Goal: Transaction & Acquisition: Purchase product/service

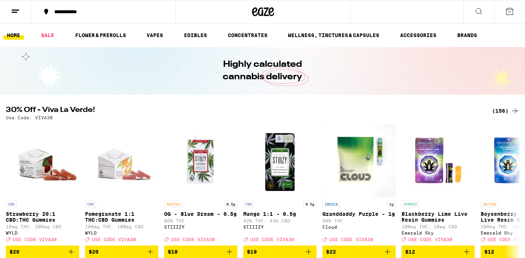
click at [15, 12] on line at bounding box center [15, 12] width 6 height 0
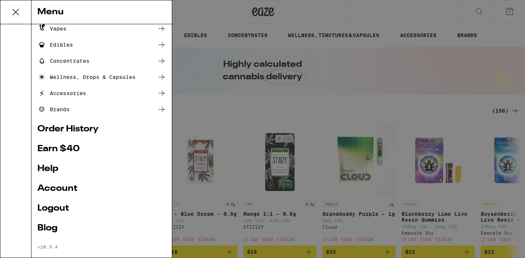
scroll to position [76, 0]
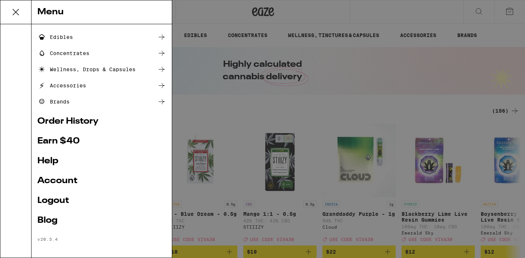
click at [64, 179] on link "Account" at bounding box center [101, 180] width 129 height 9
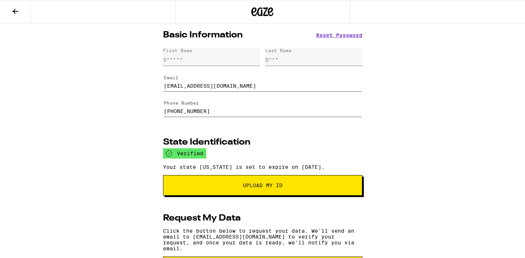
click at [12, 10] on icon at bounding box center [15, 11] width 9 height 9
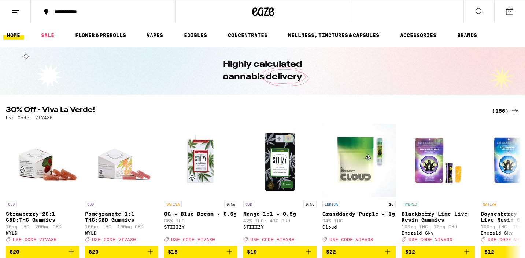
click at [513, 13] on icon at bounding box center [510, 11] width 7 height 7
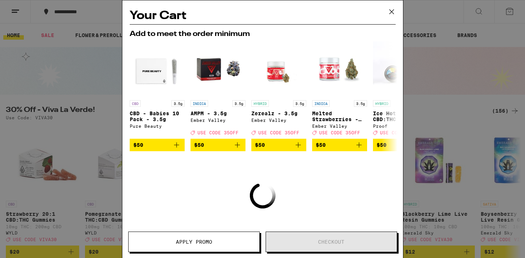
click at [391, 13] on icon at bounding box center [391, 11] width 11 height 11
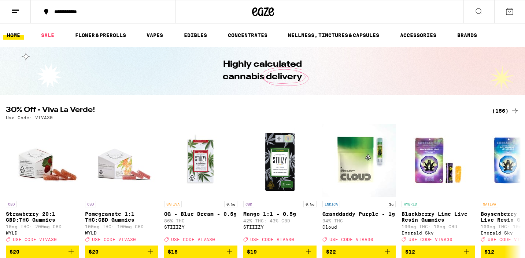
click at [18, 13] on icon at bounding box center [15, 11] width 9 height 9
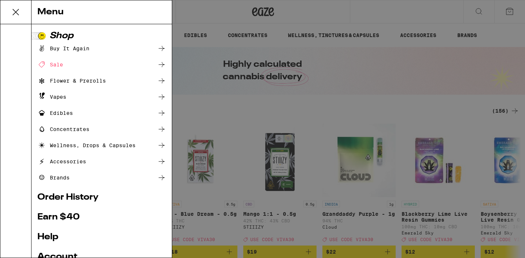
scroll to position [79, 0]
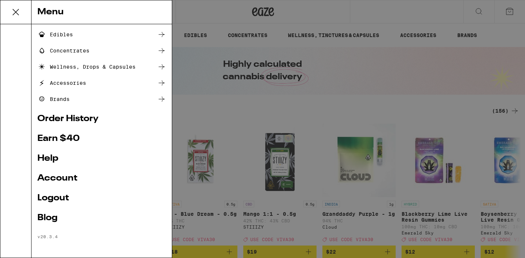
click at [463, 23] on div "Menu Shop Buy It Again Sale Flower & Prerolls Vapes Edibles Concentrates Wellne…" at bounding box center [262, 129] width 525 height 258
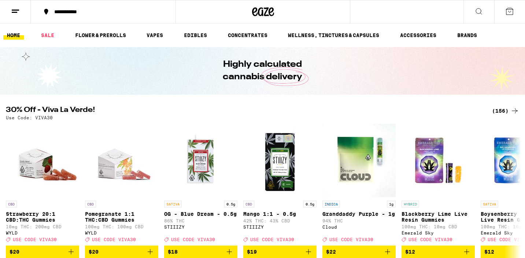
click at [511, 13] on icon at bounding box center [510, 11] width 9 height 9
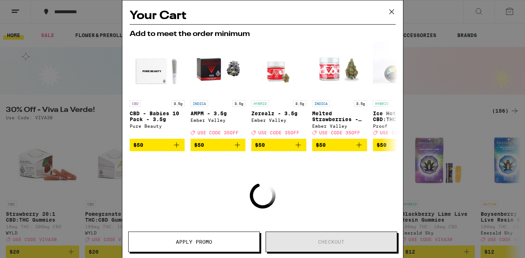
click at [394, 12] on icon at bounding box center [391, 11] width 11 height 11
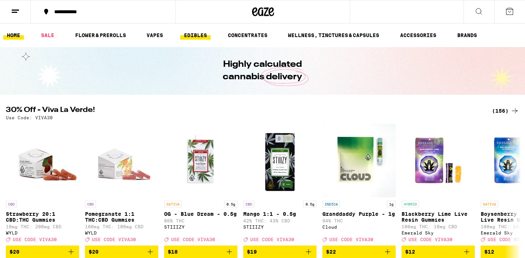
click at [197, 36] on link "EDIBLES" at bounding box center [195, 35] width 30 height 9
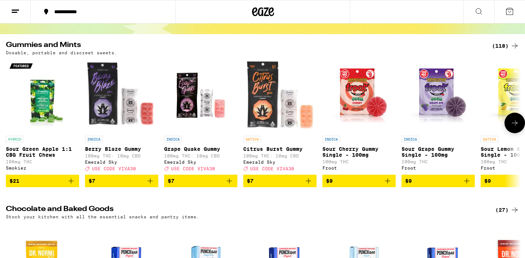
scroll to position [62, 0]
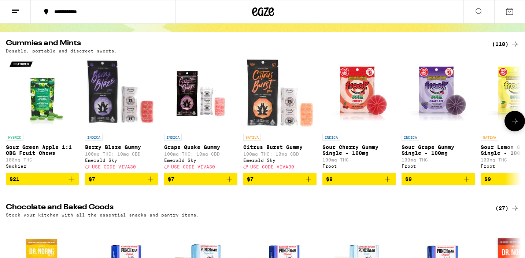
click at [517, 129] on button at bounding box center [515, 121] width 21 height 21
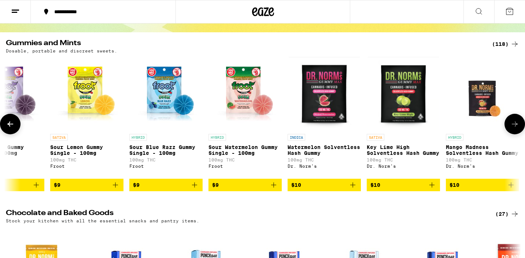
scroll to position [0, 434]
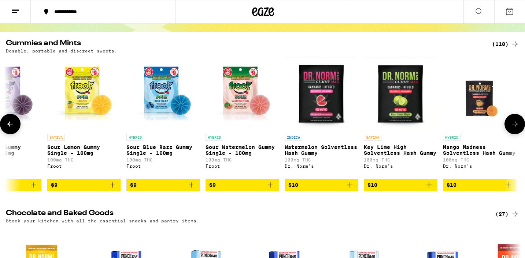
click at [352, 189] on icon "Add to bag" at bounding box center [350, 184] width 9 height 9
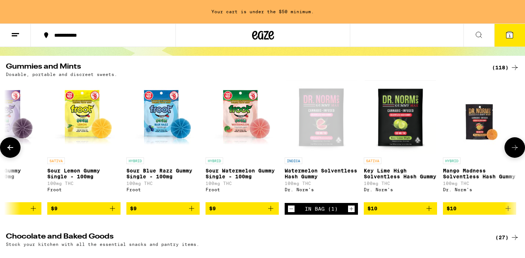
scroll to position [86, 0]
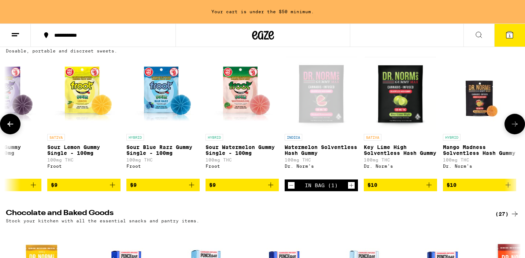
click at [429, 189] on icon "Add to bag" at bounding box center [429, 184] width 9 height 9
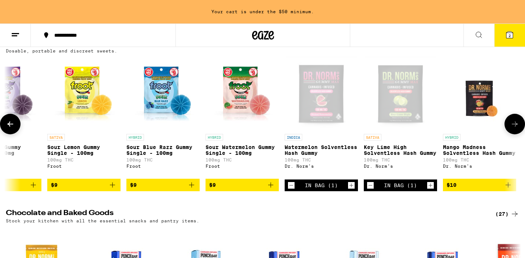
click at [507, 189] on icon "Add to bag" at bounding box center [508, 184] width 9 height 9
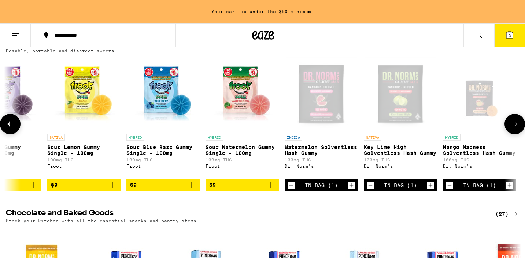
click at [516, 128] on icon at bounding box center [515, 124] width 9 height 9
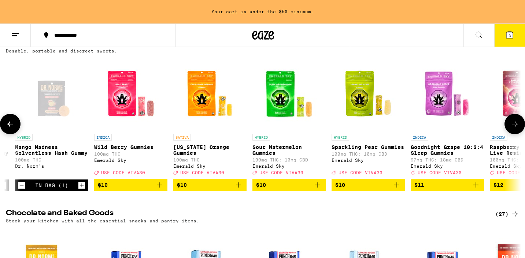
scroll to position [0, 868]
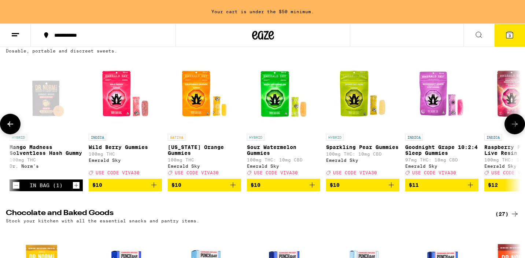
click at [516, 128] on icon at bounding box center [515, 124] width 9 height 9
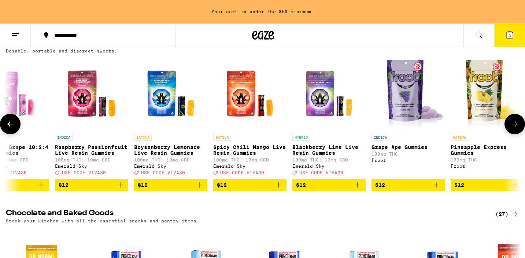
scroll to position [0, 1301]
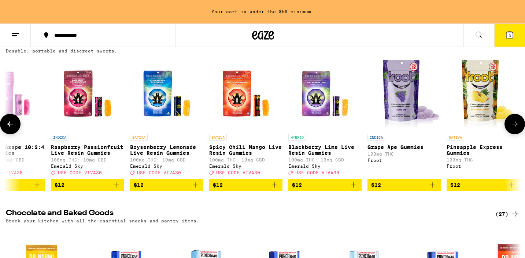
click at [516, 128] on icon at bounding box center [515, 124] width 9 height 9
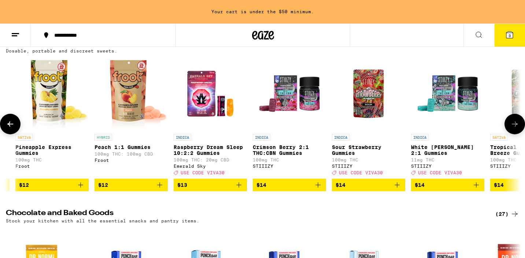
scroll to position [0, 1735]
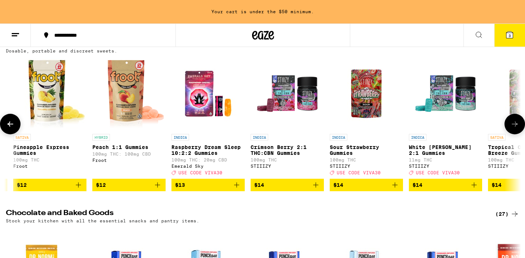
click at [397, 188] on icon "Add to bag" at bounding box center [395, 184] width 9 height 9
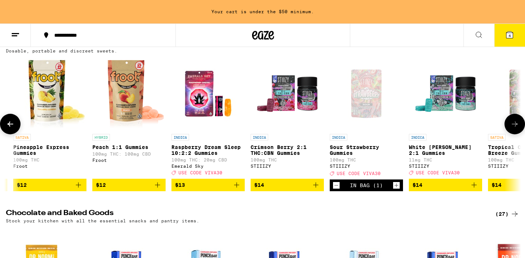
click at [513, 128] on icon at bounding box center [515, 124] width 9 height 9
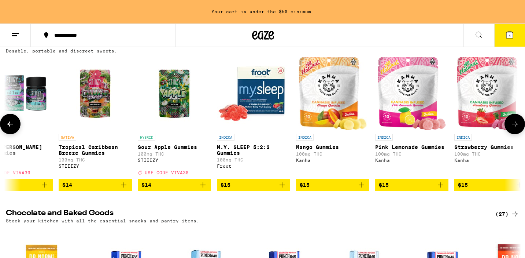
scroll to position [0, 2169]
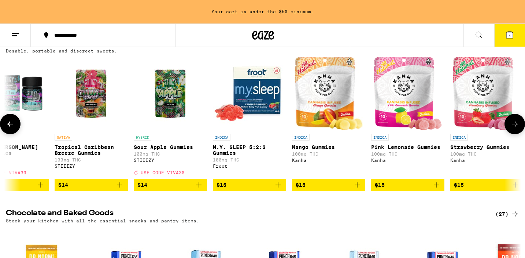
click at [280, 189] on icon "Add to bag" at bounding box center [278, 184] width 9 height 9
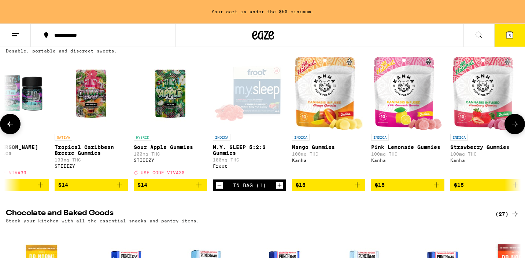
scroll to position [62, 0]
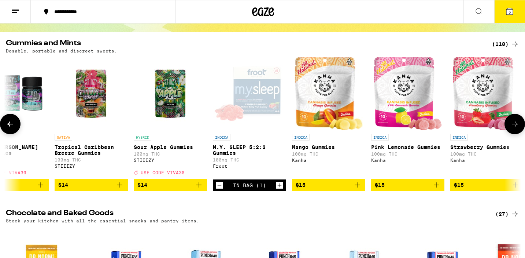
click at [280, 190] on icon "Increment" at bounding box center [279, 185] width 7 height 9
click at [358, 187] on icon "Add to bag" at bounding box center [357, 184] width 5 height 5
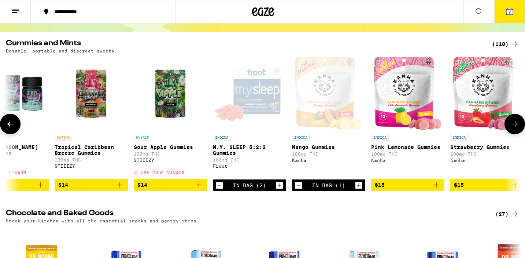
click at [434, 189] on icon "Add to bag" at bounding box center [436, 184] width 9 height 9
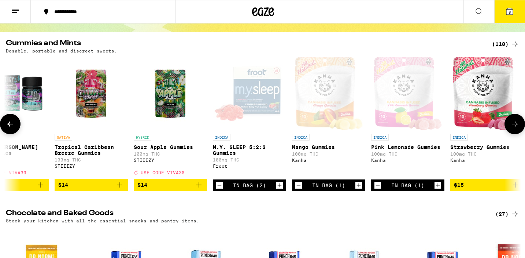
click at [507, 189] on span "$15" at bounding box center [487, 184] width 66 height 9
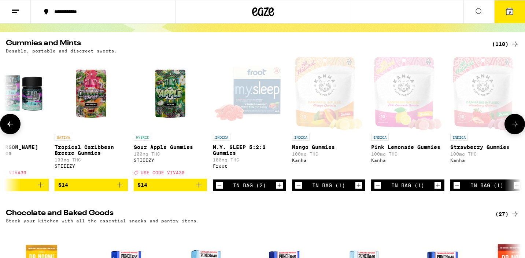
click at [517, 128] on icon at bounding box center [515, 124] width 9 height 9
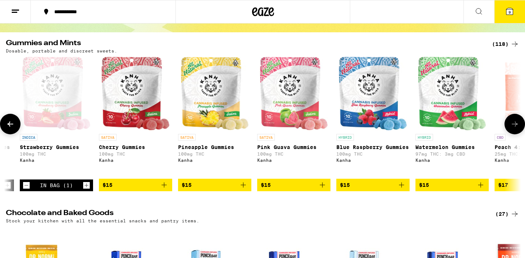
scroll to position [0, 2603]
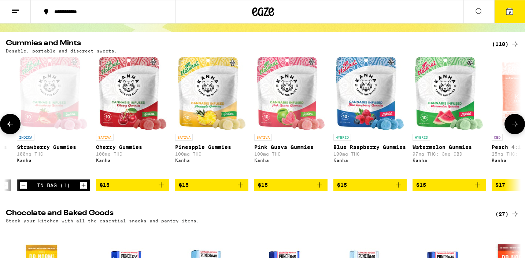
click at [324, 191] on button "$15" at bounding box center [290, 185] width 73 height 12
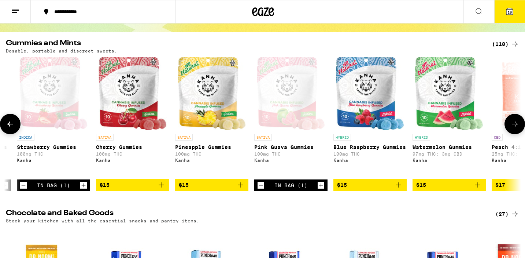
click at [400, 189] on icon "Add to bag" at bounding box center [399, 184] width 9 height 9
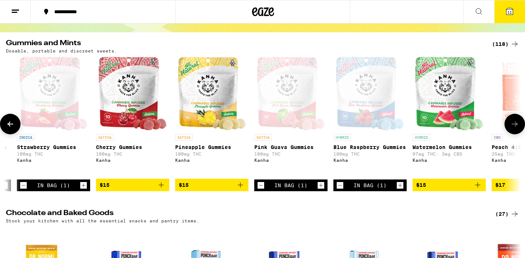
click at [513, 128] on icon at bounding box center [515, 124] width 9 height 9
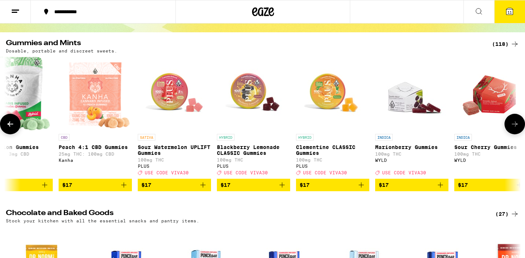
scroll to position [0, 3036]
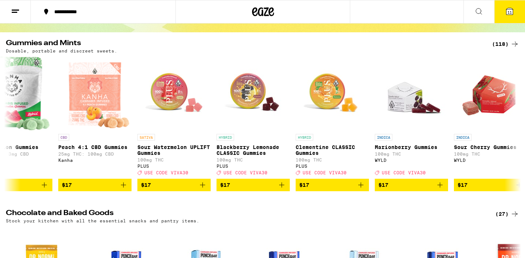
click at [508, 12] on span "11" at bounding box center [510, 12] width 4 height 4
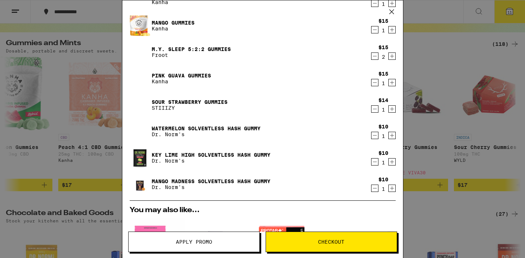
scroll to position [82, 0]
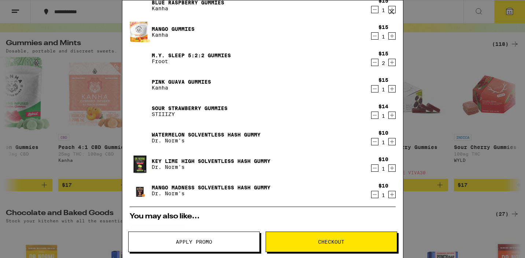
click at [376, 117] on icon "Decrement" at bounding box center [375, 115] width 7 height 9
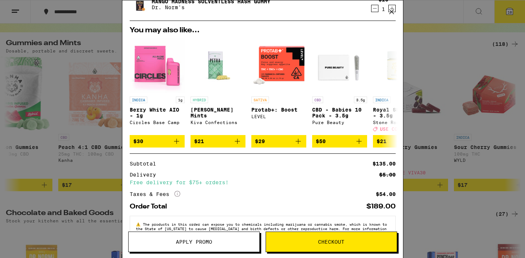
scroll to position [265, 0]
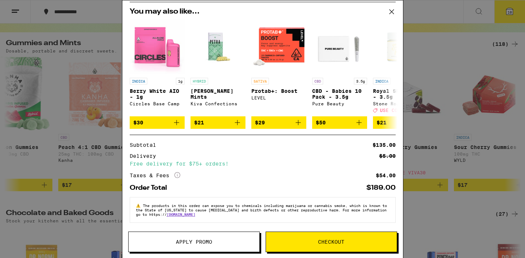
click at [304, 239] on span "Checkout" at bounding box center [331, 241] width 131 height 5
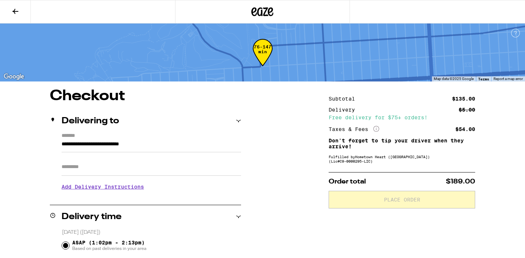
click at [118, 171] on input "Apt/Suite" at bounding box center [152, 167] width 180 height 18
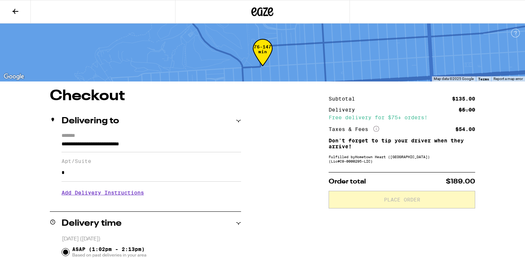
type input "*"
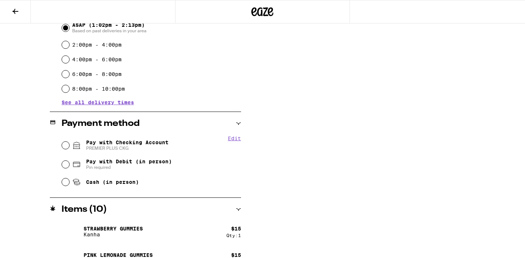
scroll to position [225, 0]
click at [68, 143] on input "Pay with Checking Account PREMIER PLUS CKG" at bounding box center [65, 144] width 7 height 7
radio input "true"
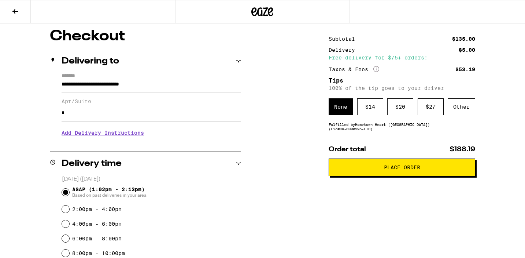
scroll to position [64, 0]
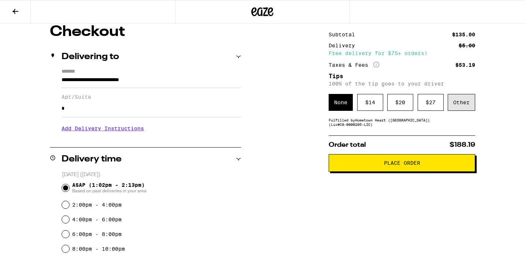
click at [463, 103] on div "Other" at bounding box center [462, 102] width 28 height 17
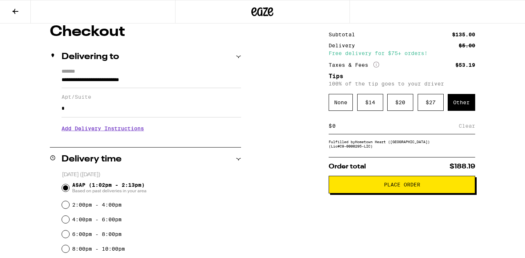
click at [368, 127] on input at bounding box center [395, 125] width 127 height 7
type input "5"
click at [468, 128] on div "Save" at bounding box center [468, 126] width 13 height 16
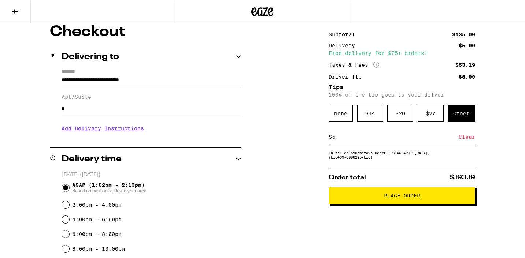
click at [394, 197] on span "Place Order" at bounding box center [402, 195] width 36 height 5
